Goal: Download file/media

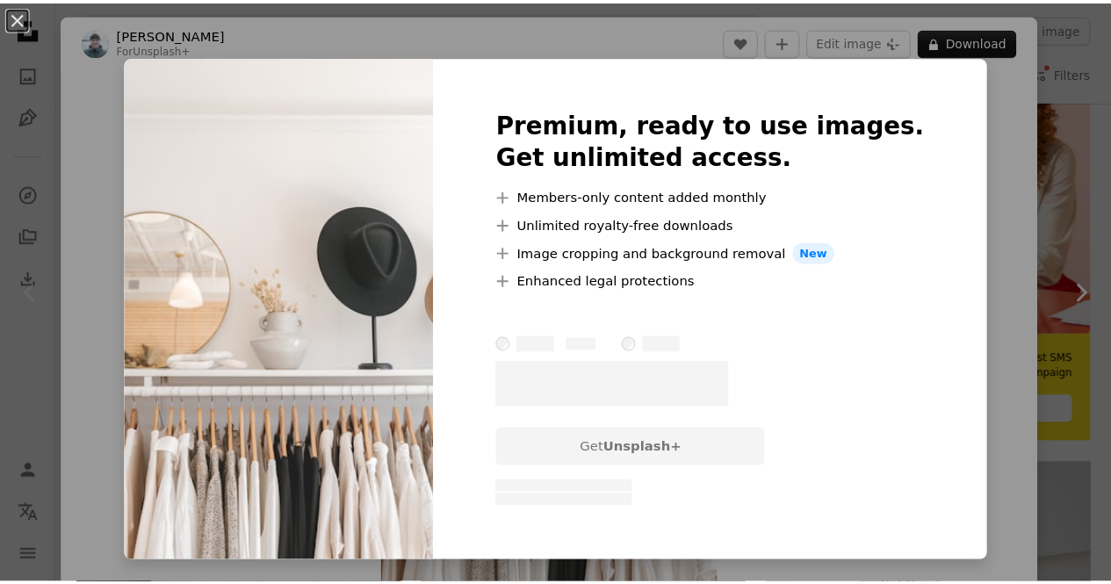
scroll to position [0, 264]
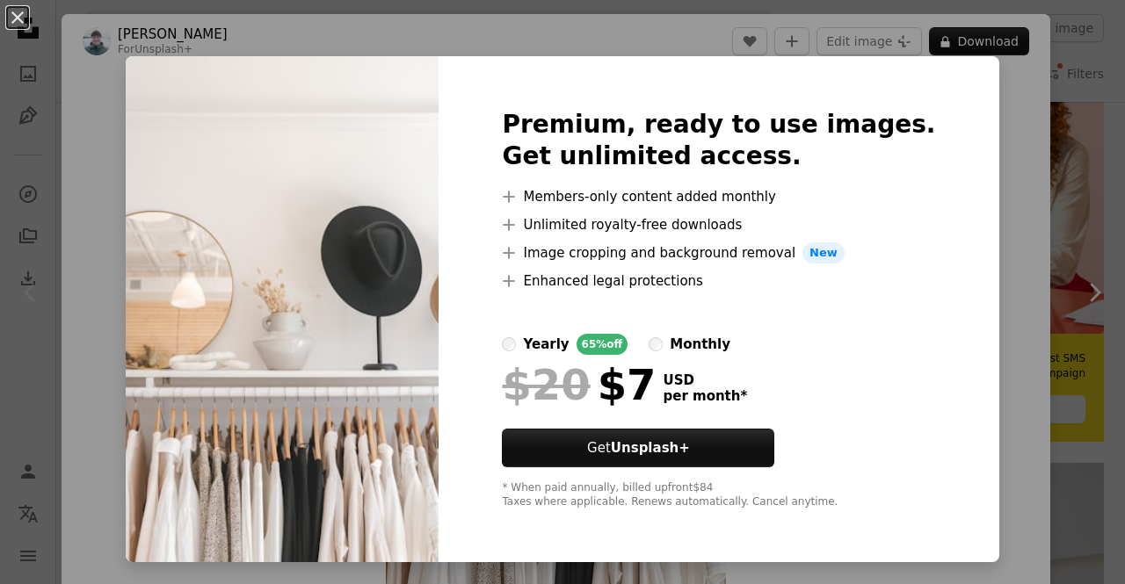
click at [1031, 259] on div "An X shape Premium, ready to use images. Get unlimited access. A plus sign Memb…" at bounding box center [562, 292] width 1125 height 584
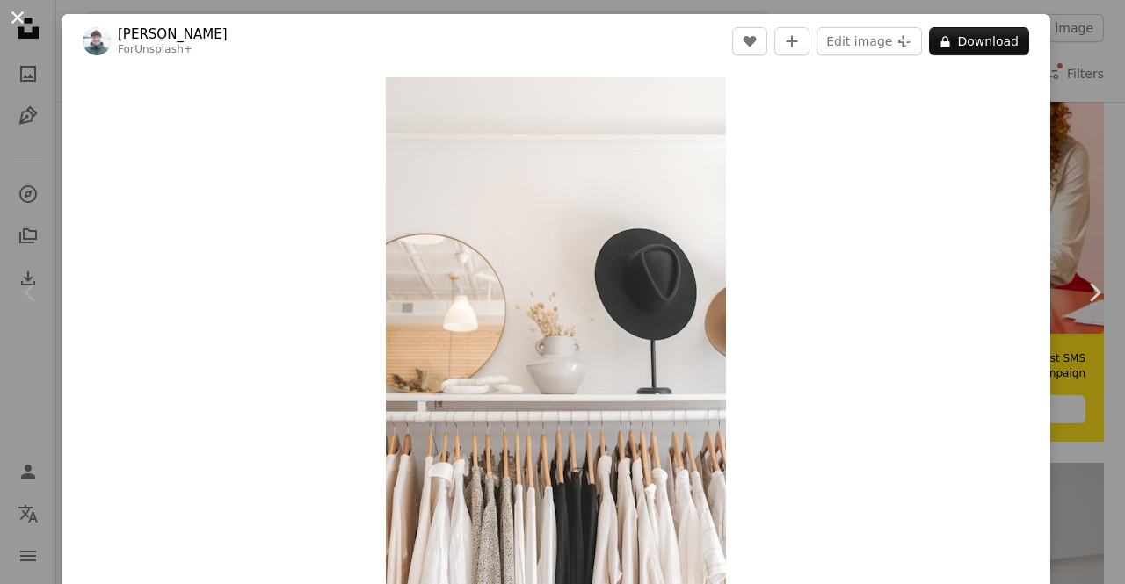
click at [11, 22] on button "An X shape" at bounding box center [17, 17] width 21 height 21
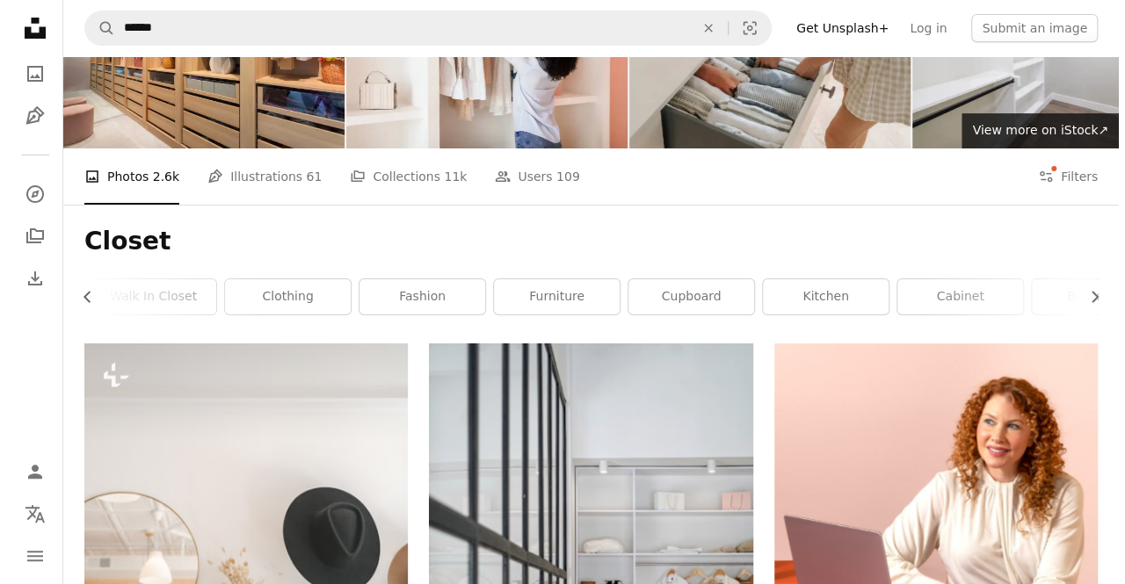
scroll to position [416, 0]
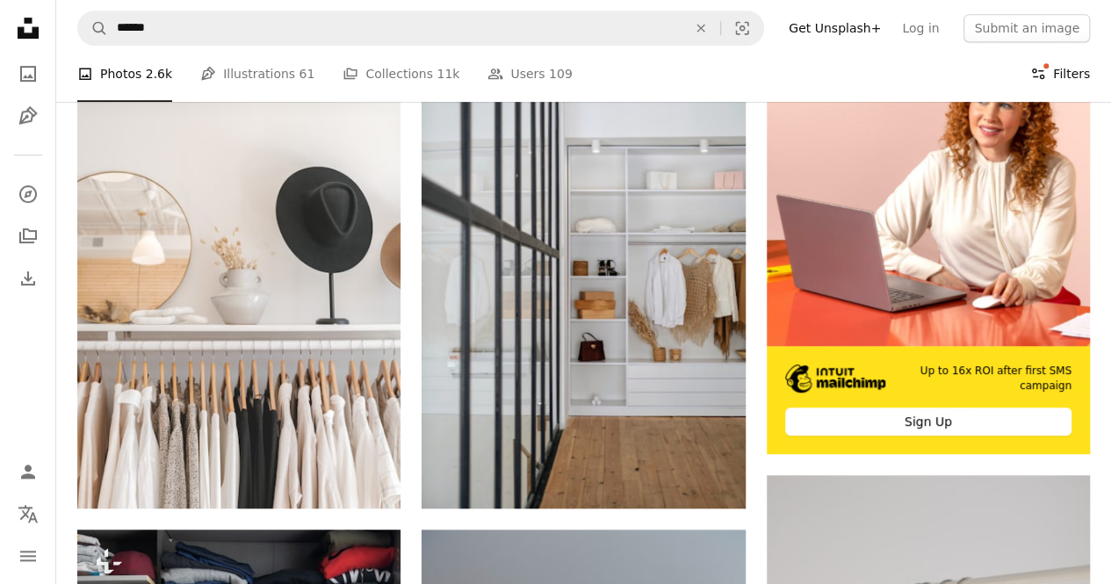
click at [1062, 77] on button "Filters Filters" at bounding box center [1061, 74] width 60 height 56
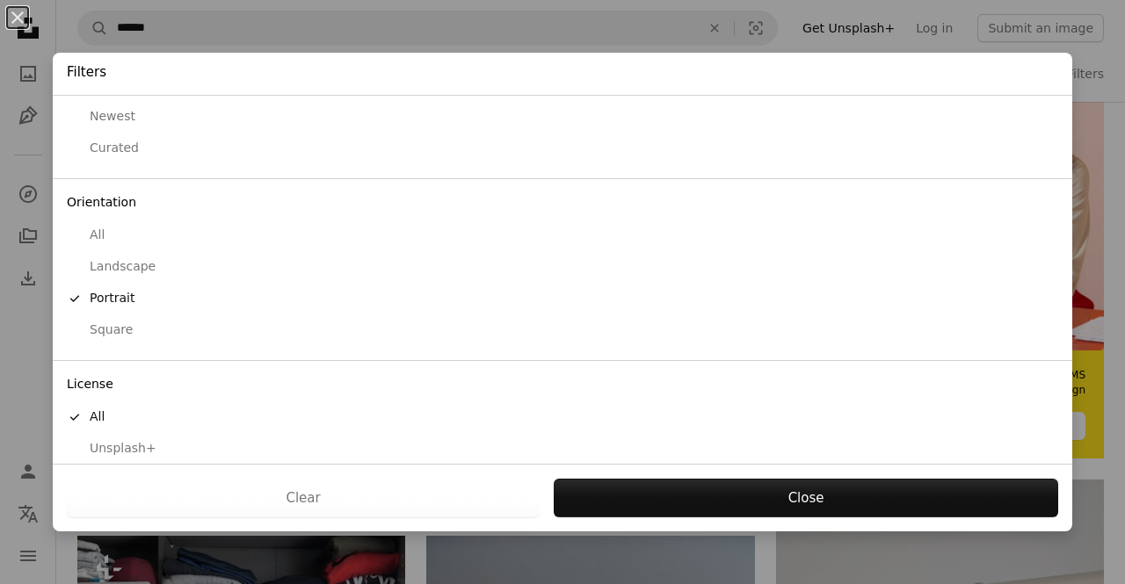
scroll to position [110, 0]
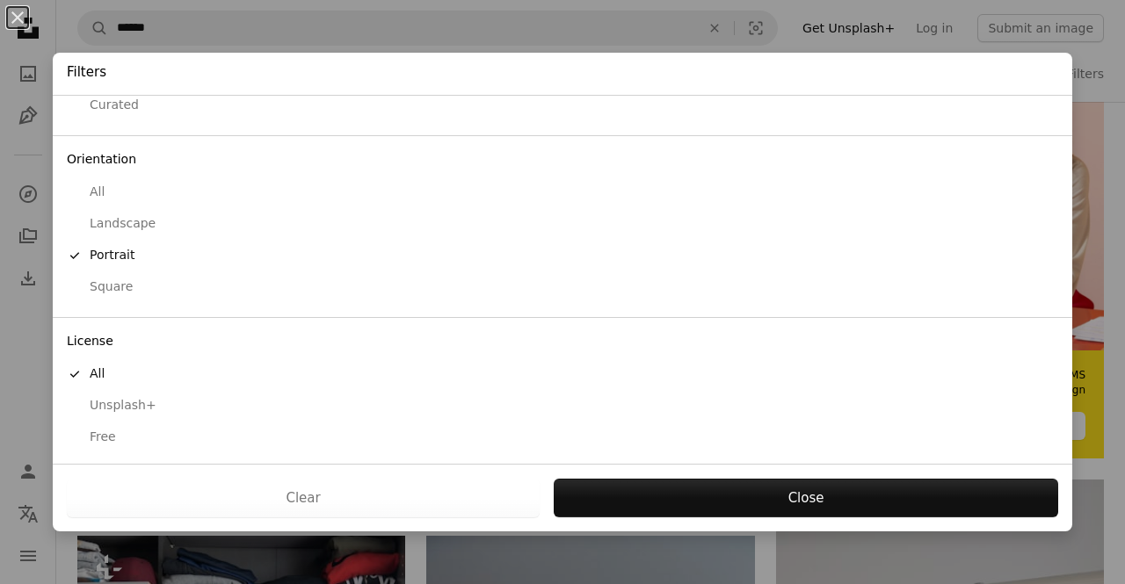
click at [89, 440] on div "Free" at bounding box center [562, 438] width 991 height 18
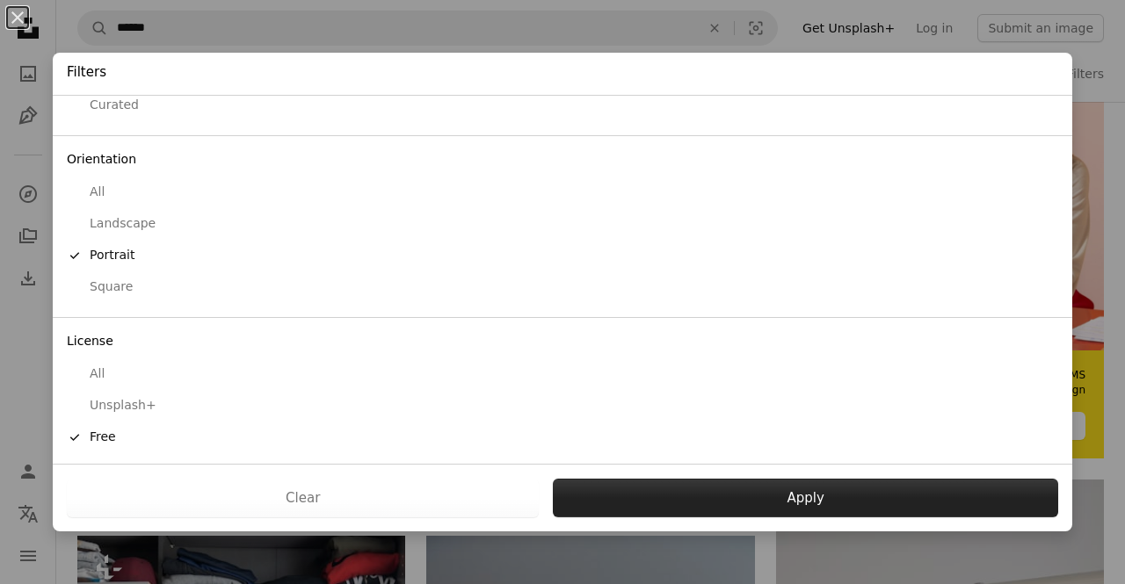
click at [720, 503] on button "Apply" at bounding box center [805, 498] width 505 height 39
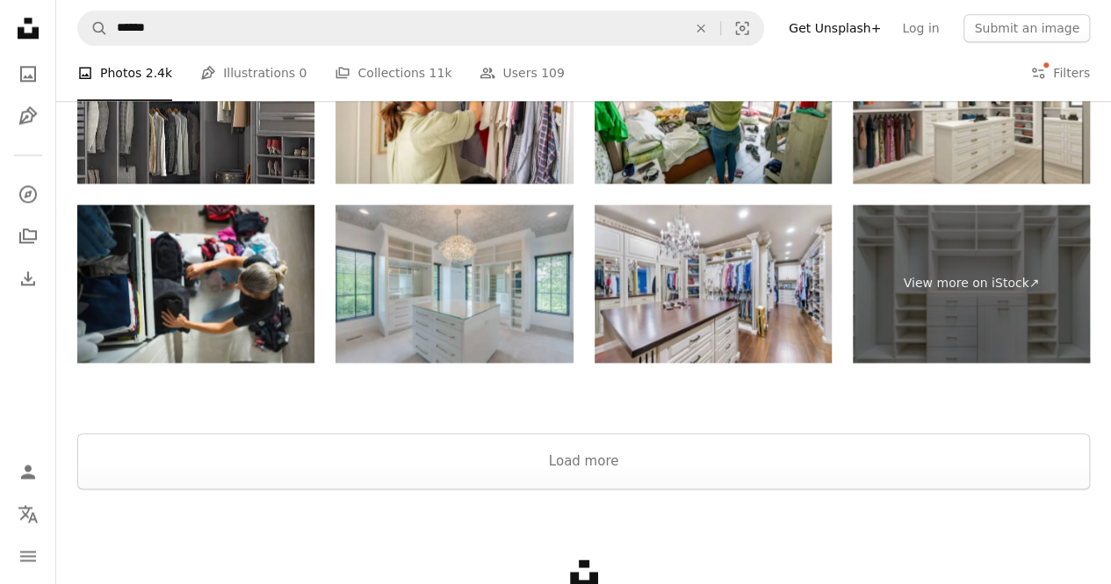
scroll to position [4419, 0]
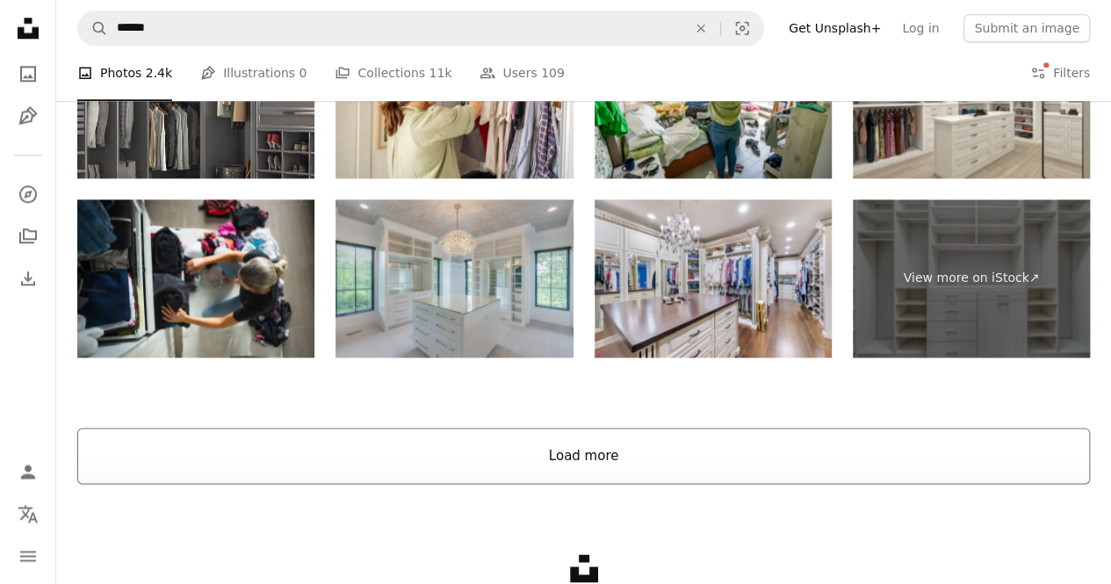
click at [713, 456] on button "Load more" at bounding box center [583, 456] width 1013 height 56
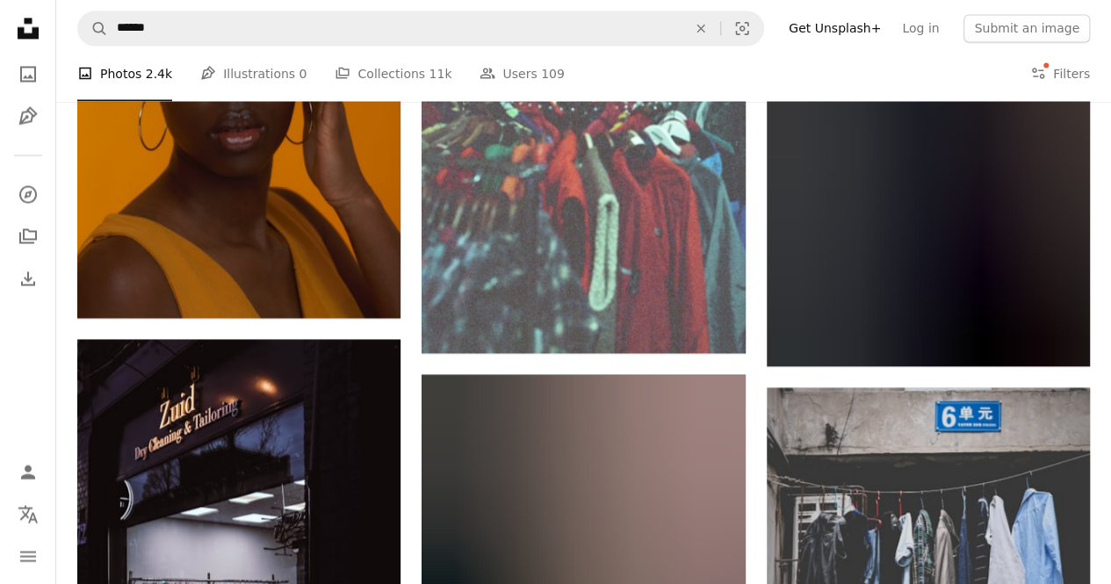
scroll to position [24973, 0]
